Goal: Task Accomplishment & Management: Complete application form

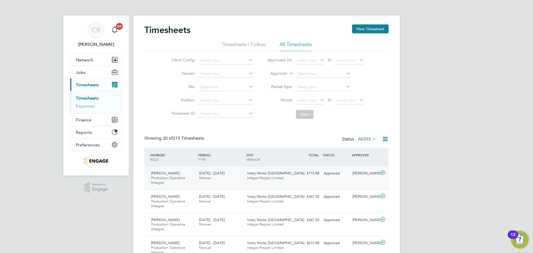
click at [317, 176] on div "£715.88 Approved" at bounding box center [307, 173] width 29 height 9
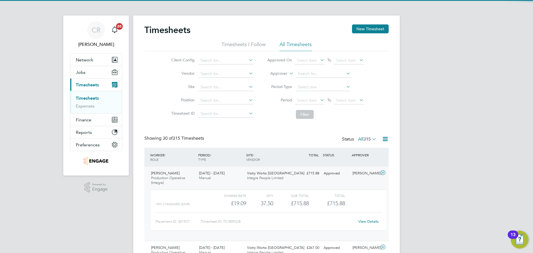
click at [369, 218] on div "View Details" at bounding box center [368, 221] width 27 height 9
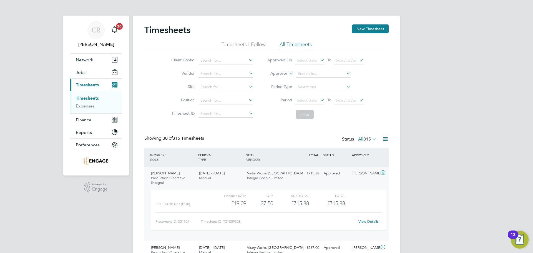
click at [368, 220] on link "View Details" at bounding box center [369, 221] width 20 height 5
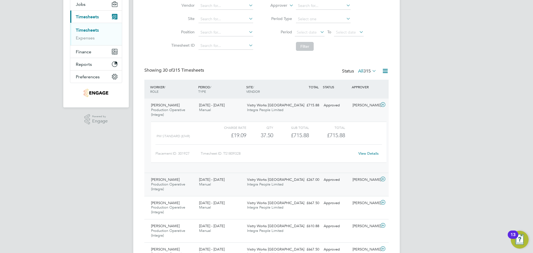
scroll to position [83, 0]
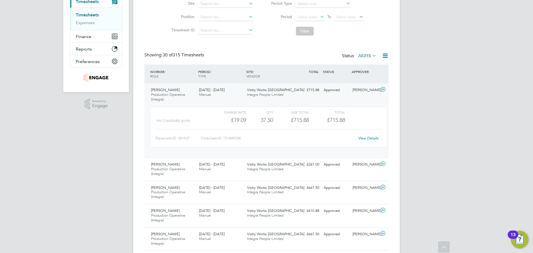
click at [369, 137] on link "View Details" at bounding box center [369, 138] width 20 height 5
click at [353, 70] on div "APPROVER" at bounding box center [365, 72] width 29 height 10
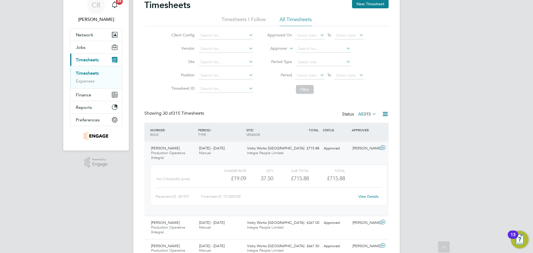
scroll to position [0, 0]
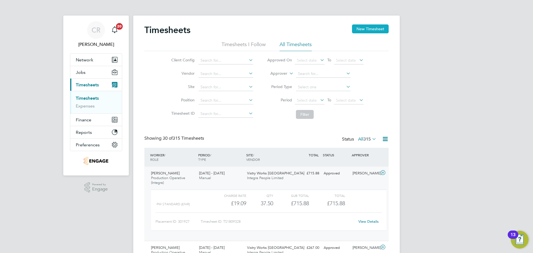
click at [370, 27] on button "New Timesheet" at bounding box center [370, 28] width 37 height 9
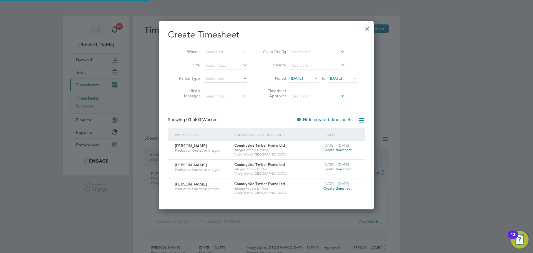
scroll to position [188, 215]
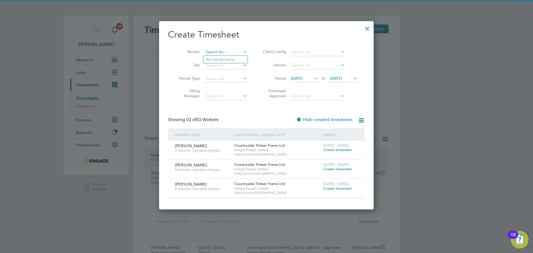
click at [212, 53] on input at bounding box center [226, 52] width 44 height 8
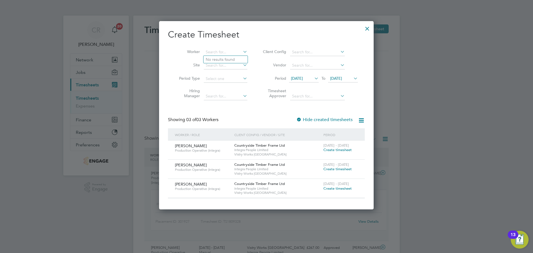
click at [339, 149] on span "Create timesheet" at bounding box center [338, 150] width 28 height 5
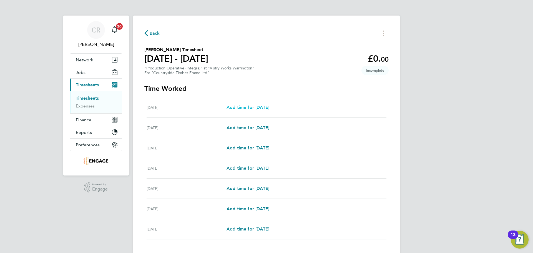
click at [253, 108] on span "Add time for [DATE]" at bounding box center [248, 107] width 43 height 5
select select "15"
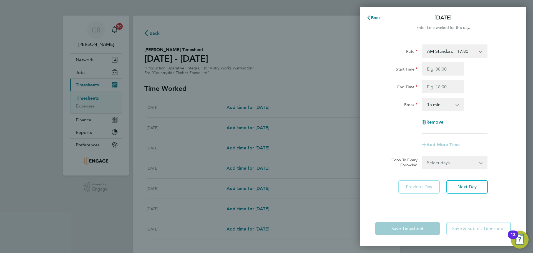
click at [468, 49] on select "AM Standard - 17.80 BONUS - 13.50 PM Standard - 19.09 PM OT2 - 38.18 AM OT2 - 3…" at bounding box center [452, 51] width 58 height 12
select select "15"
click at [451, 71] on input "Start Time" at bounding box center [443, 68] width 42 height 13
type input "14:00"
click at [447, 86] on input "End Time" at bounding box center [443, 86] width 42 height 13
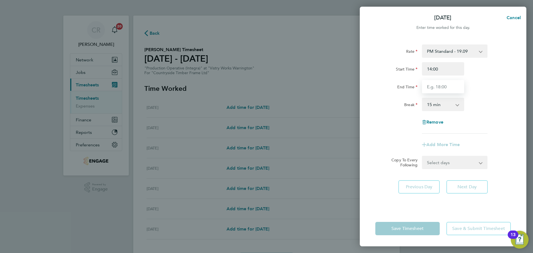
type input "00:00"
click at [444, 104] on select "0 min 15 min 30 min 45 min 60 min 75 min 90 min" at bounding box center [440, 104] width 34 height 12
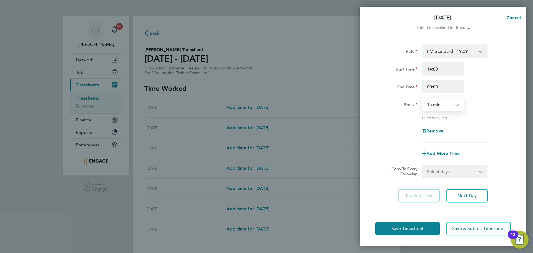
select select "30"
click at [423, 98] on select "0 min 15 min 30 min 45 min 60 min 75 min 90 min" at bounding box center [440, 104] width 34 height 12
click at [421, 227] on span "Save Timesheet" at bounding box center [408, 229] width 32 height 6
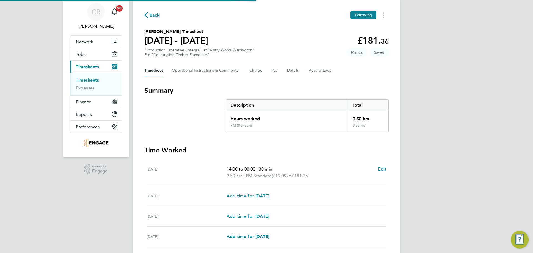
scroll to position [28, 0]
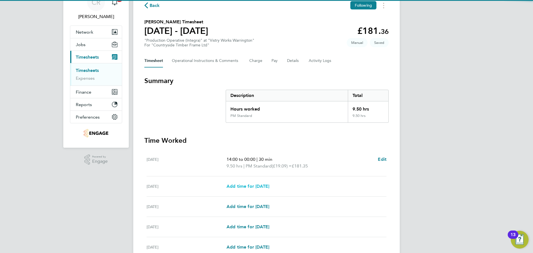
click at [269, 184] on span "Add time for [DATE]" at bounding box center [248, 186] width 43 height 5
select select "15"
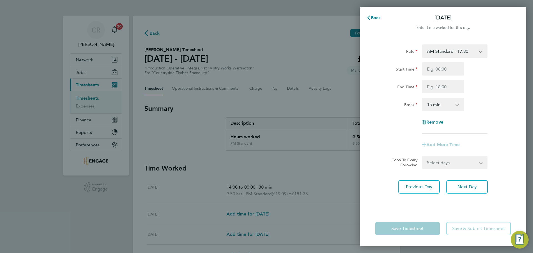
click at [450, 57] on select "AM Standard - 17.80 BONUS - 13.50 PM Standard - 19.09 PM OT2 - 38.18 AM OT2 - 3…" at bounding box center [452, 51] width 58 height 12
select select "15"
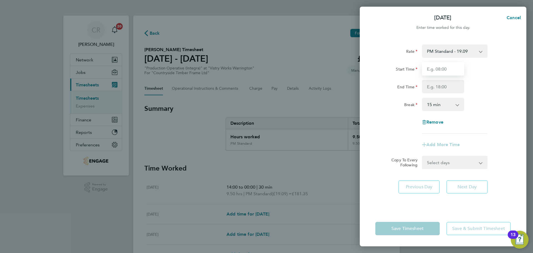
click at [446, 70] on input "Start Time" at bounding box center [443, 68] width 42 height 13
type input "14:00"
click at [444, 89] on input "End Time" at bounding box center [443, 86] width 42 height 13
type input "00:00"
click at [443, 104] on select "0 min 15 min 30 min 45 min 60 min 75 min 90 min" at bounding box center [440, 104] width 34 height 12
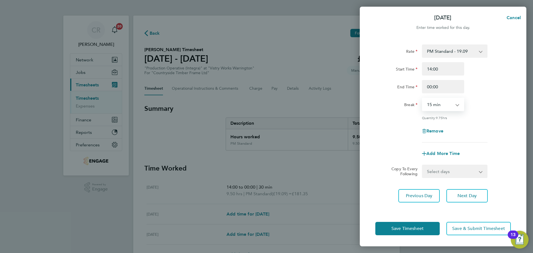
select select "30"
click at [423, 98] on select "0 min 15 min 30 min 45 min 60 min 75 min 90 min" at bounding box center [440, 104] width 34 height 12
click at [424, 225] on button "Save Timesheet" at bounding box center [408, 228] width 64 height 13
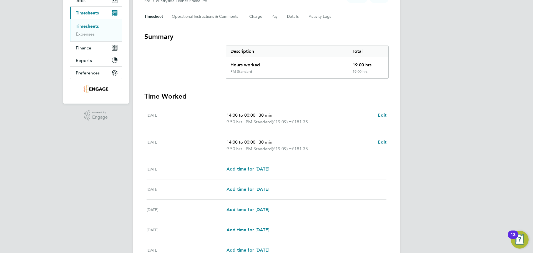
scroll to position [83, 0]
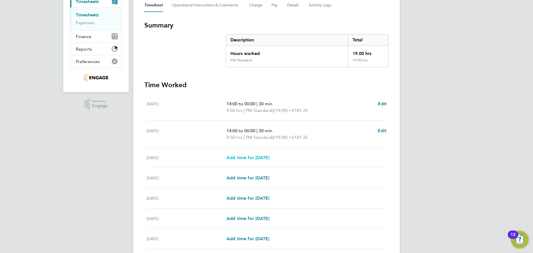
click at [269, 157] on span "Add time for [DATE]" at bounding box center [248, 157] width 43 height 5
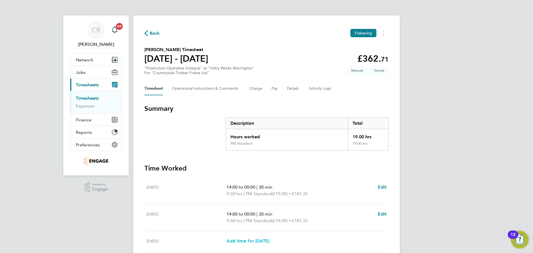
select select "15"
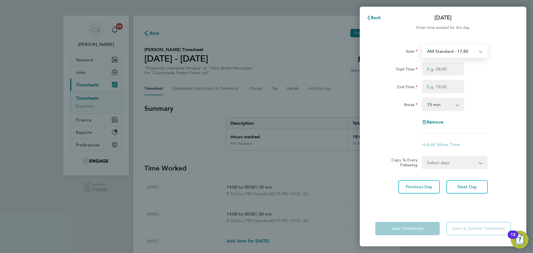
drag, startPoint x: 466, startPoint y: 50, endPoint x: 464, endPoint y: 56, distance: 5.8
click at [466, 50] on select "AM Standard - 17.80 BONUS - 13.50 PM Standard - 19.09 PM OT2 - 38.18 AM OT2 - 3…" at bounding box center [452, 51] width 58 height 12
select select "15"
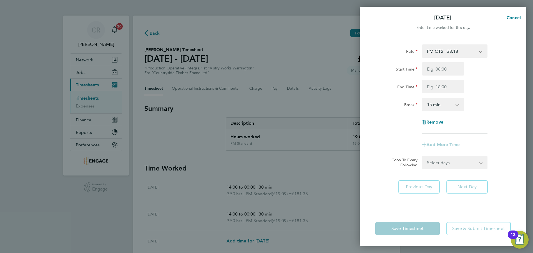
drag, startPoint x: 458, startPoint y: 53, endPoint x: 456, endPoint y: 57, distance: 3.7
click at [458, 53] on select "PM OT2 - 38.18 BONUS - 13.50 AM Standard - 17.80 PM Standard - 19.09 AM OT2 - 3…" at bounding box center [452, 51] width 58 height 12
select select "15"
click at [443, 69] on input "Start Time" at bounding box center [443, 68] width 42 height 13
type input "14:00"
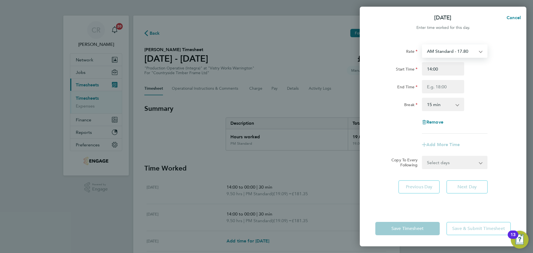
drag, startPoint x: 456, startPoint y: 49, endPoint x: 452, endPoint y: 56, distance: 7.6
click at [456, 49] on select "AM Standard - 17.80 BONUS - 13.50 PM Standard - 19.09 PM OT2 - 38.18 AM OT2 - 3…" at bounding box center [452, 51] width 58 height 12
select select "15"
click at [447, 69] on input "Start Time" at bounding box center [443, 68] width 42 height 13
type input "14:00"
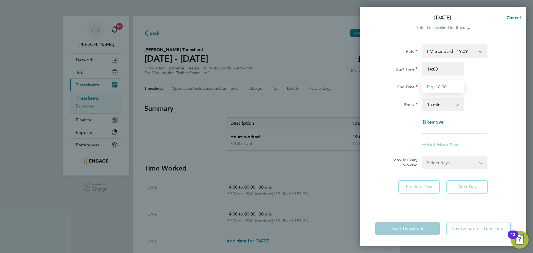
click at [444, 84] on input "End Time" at bounding box center [443, 86] width 42 height 13
type input "00:00"
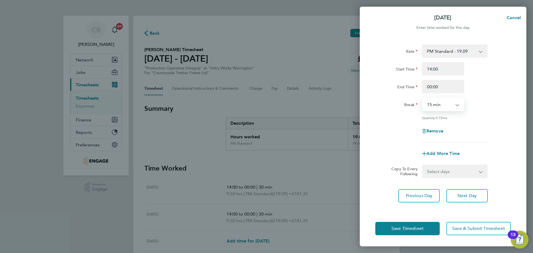
click at [442, 101] on select "0 min 15 min 30 min 45 min 60 min 75 min 90 min" at bounding box center [440, 104] width 34 height 12
select select "30"
click at [423, 98] on select "0 min 15 min 30 min 45 min 60 min 75 min 90 min" at bounding box center [440, 104] width 34 height 12
click at [429, 224] on button "Save Timesheet" at bounding box center [408, 228] width 64 height 13
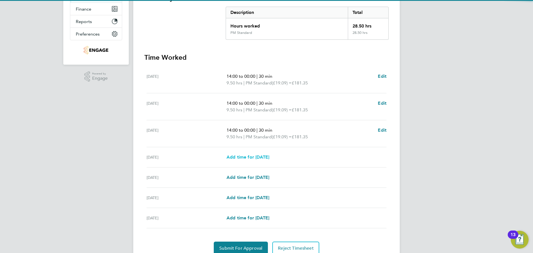
scroll to position [111, 0]
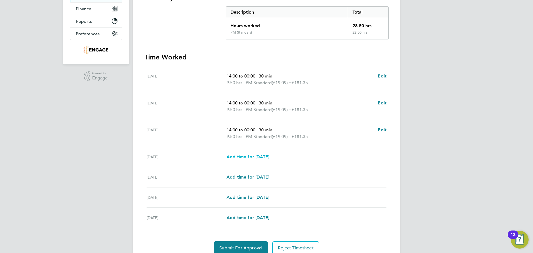
click at [261, 156] on span "Add time for [DATE]" at bounding box center [248, 156] width 43 height 5
select select "15"
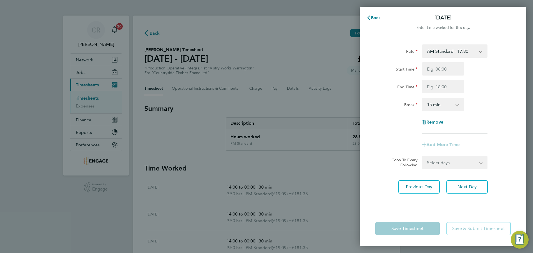
click at [457, 55] on select "AM Standard - 17.80 BONUS - 13.50 PM Standard - 19.09 PM OT2 - 38.18 AM OT2 - 3…" at bounding box center [452, 51] width 58 height 12
select select "15"
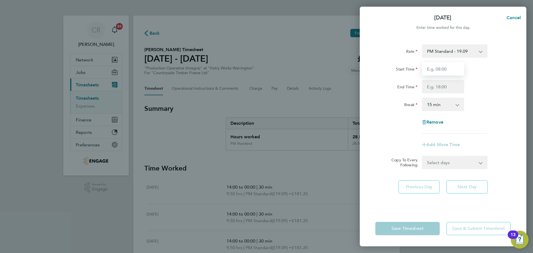
click at [447, 72] on input "Start Time" at bounding box center [443, 68] width 42 height 13
type input "14:00"
click at [445, 86] on input "End Time" at bounding box center [443, 86] width 42 height 13
type input "23:30"
click at [444, 103] on select "0 min 15 min 30 min 45 min 60 min 75 min 90 min" at bounding box center [440, 104] width 34 height 12
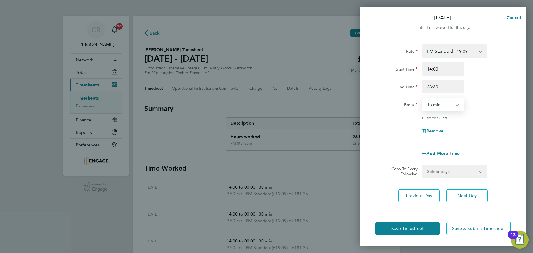
select select "30"
click at [423, 98] on select "0 min 15 min 30 min 45 min 60 min 75 min 90 min" at bounding box center [440, 104] width 34 height 12
click at [429, 230] on button "Save Timesheet" at bounding box center [408, 228] width 64 height 13
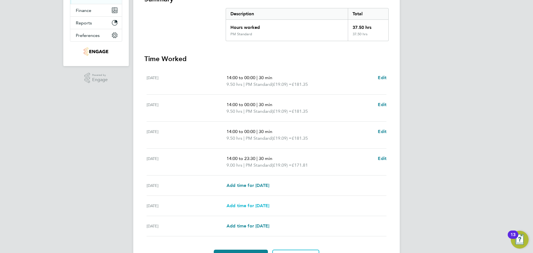
scroll to position [142, 0]
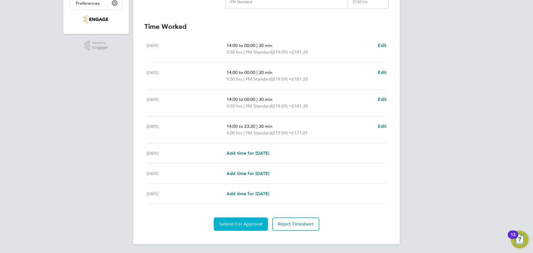
click at [239, 222] on span "Submit For Approval" at bounding box center [240, 224] width 43 height 6
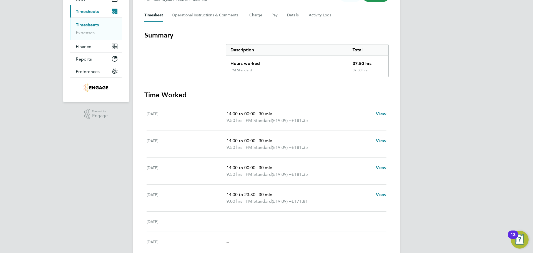
scroll to position [83, 0]
